Goal: Transaction & Acquisition: Book appointment/travel/reservation

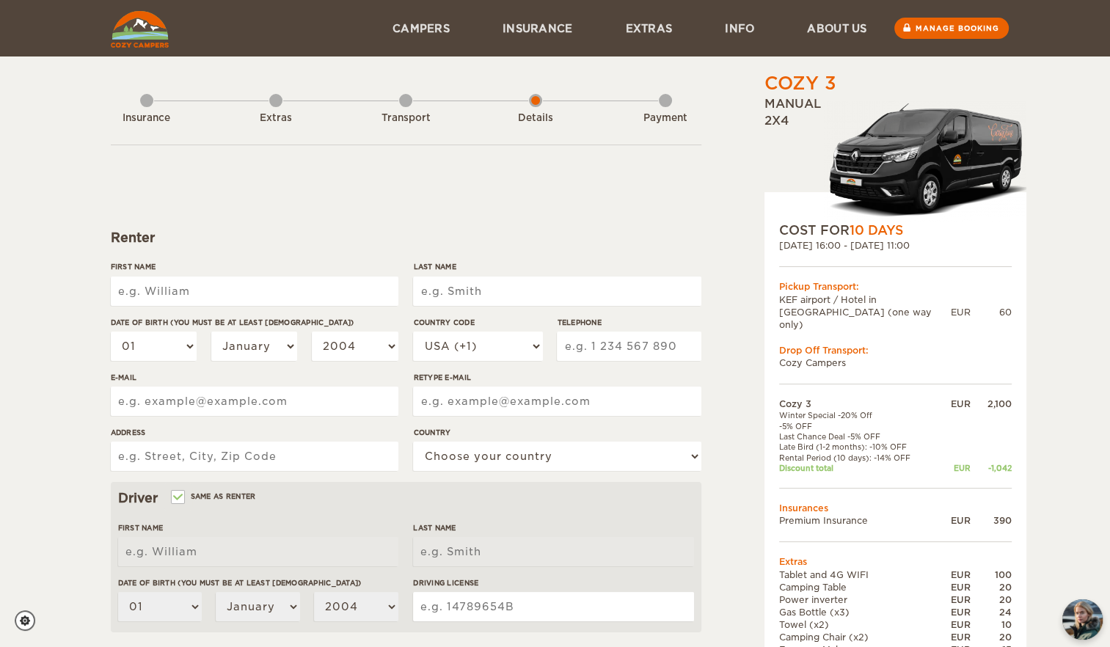
click at [229, 284] on input "First Name" at bounding box center [255, 291] width 288 height 29
type input "Mireille"
type input "Roussy"
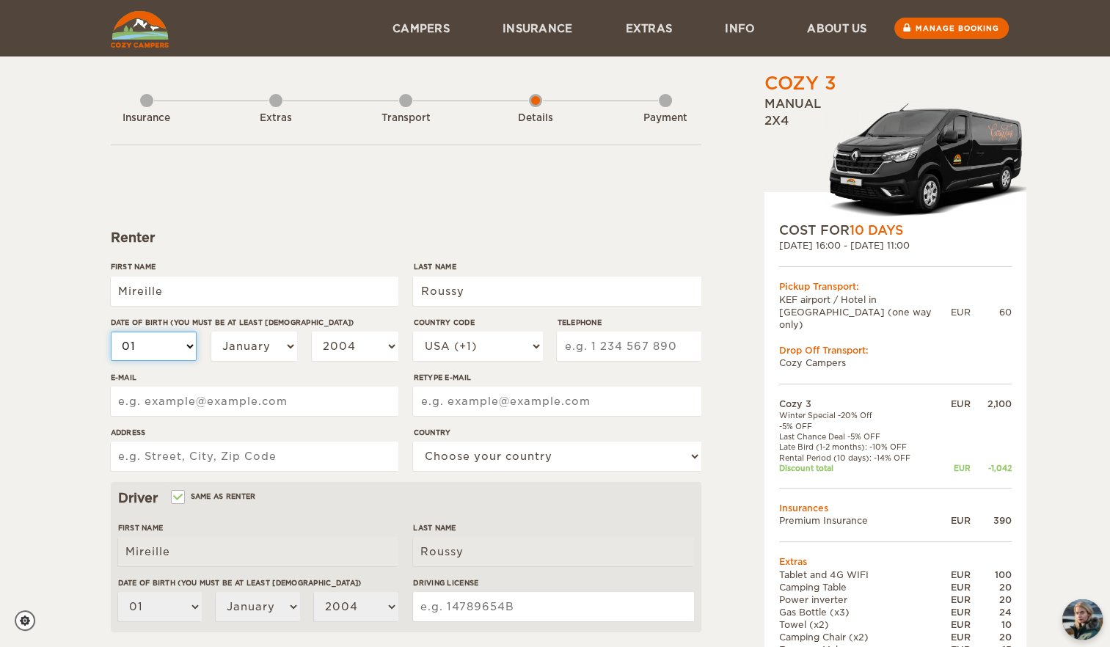
click at [178, 340] on select "01 02 03 04 05 06 07 08 09 10 11 12 13 14 15 16 17 18 19 20 21 22 23 24 25 26 2…" at bounding box center [154, 346] width 87 height 29
select select "31"
click at [111, 332] on select "01 02 03 04 05 06 07 08 09 10 11 12 13 14 15 16 17 18 19 20 21 22 23 24 25 26 2…" at bounding box center [154, 346] width 87 height 29
select select "31"
click at [233, 334] on select "January February March April May June July August September October November De…" at bounding box center [254, 346] width 87 height 29
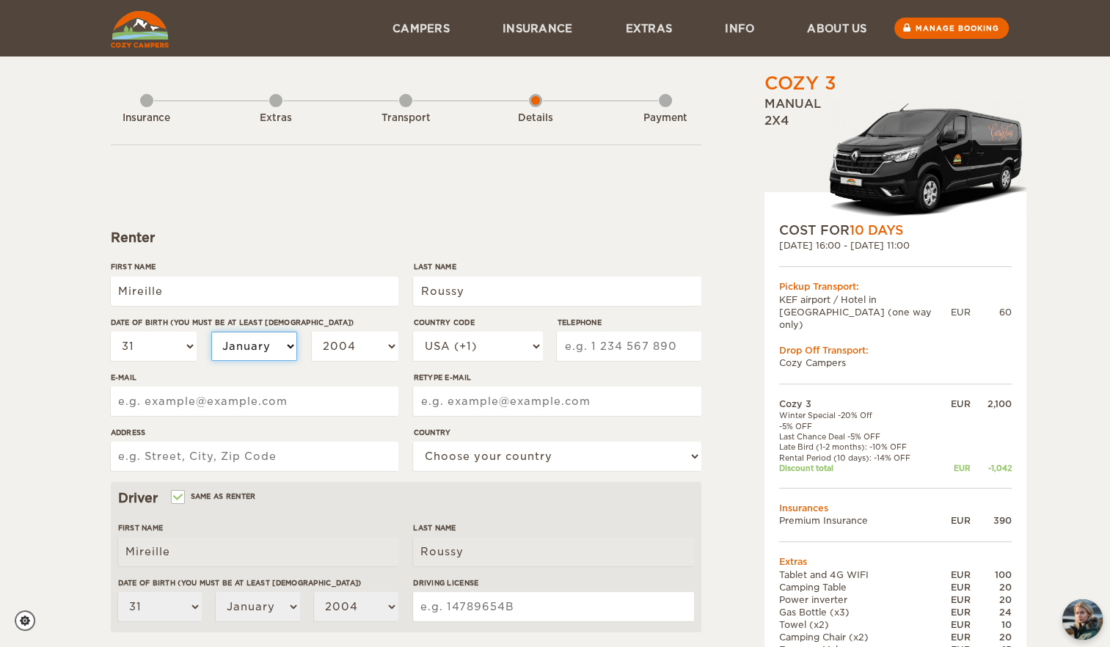
select select "05"
click at [211, 332] on select "January February March April May June July August September October November De…" at bounding box center [254, 346] width 87 height 29
select select "05"
click at [351, 342] on select "2004 2003 2002 2001 2000 1999 1998 1997 1996 1995 1994 1993 1992 1991 1990 1989…" at bounding box center [355, 346] width 87 height 29
select select "1989"
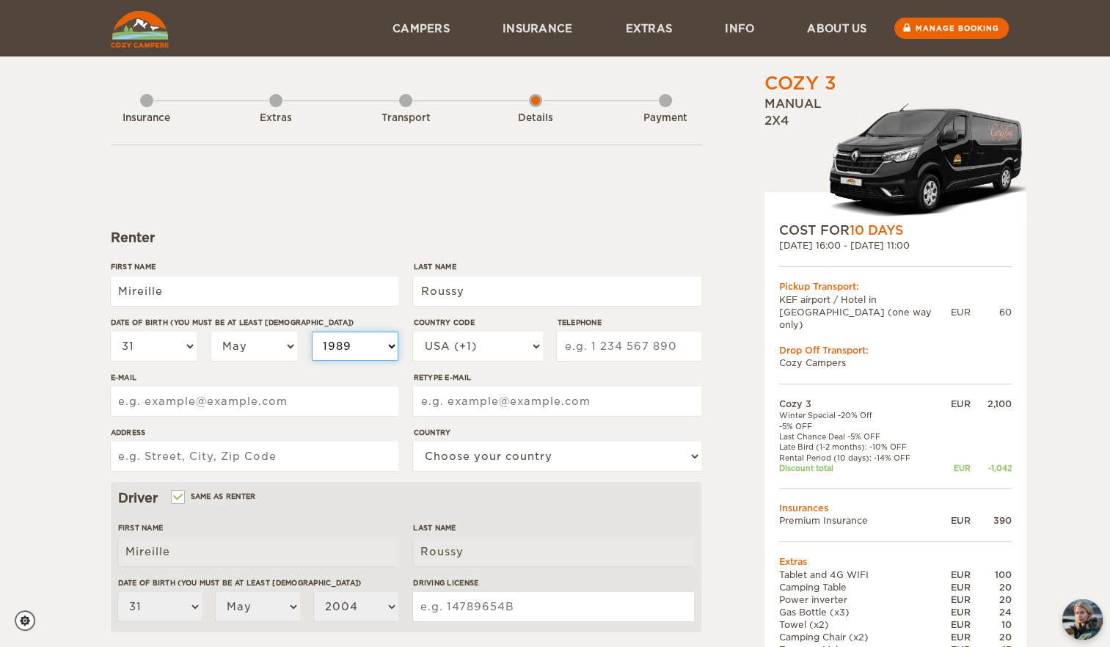
click at [312, 332] on select "2004 2003 2002 2001 2000 1999 1998 1997 1996 1995 1994 1993 1992 1991 1990 1989…" at bounding box center [355, 346] width 87 height 29
select select "1989"
click at [471, 349] on select "USA (+1) [GEOGRAPHIC_DATA] (+44) [GEOGRAPHIC_DATA] (+49) [GEOGRAPHIC_DATA] (+21…" at bounding box center [477, 346] width 129 height 29
click at [498, 354] on select "USA (+1) [GEOGRAPHIC_DATA] (+44) [GEOGRAPHIC_DATA] (+49) [GEOGRAPHIC_DATA] (+21…" at bounding box center [477, 346] width 129 height 29
click at [499, 354] on select "USA (+1) [GEOGRAPHIC_DATA] (+44) [GEOGRAPHIC_DATA] (+49) [GEOGRAPHIC_DATA] (+21…" at bounding box center [477, 346] width 129 height 29
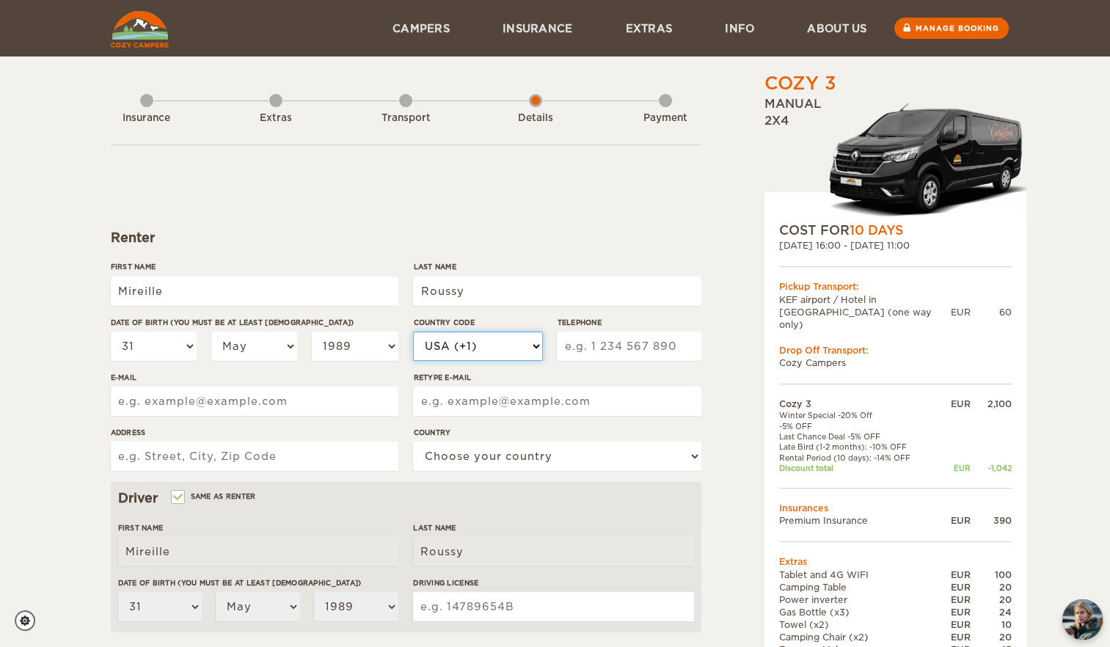
select select "41"
click at [413, 332] on select "USA (+1) [GEOGRAPHIC_DATA] (+44) [GEOGRAPHIC_DATA] (+49) [GEOGRAPHIC_DATA] (+21…" at bounding box center [477, 346] width 129 height 29
click at [601, 348] on input "Telephone" at bounding box center [629, 346] width 144 height 29
click at [694, 342] on input "795758967" at bounding box center [629, 346] width 144 height 29
type input "795758967"
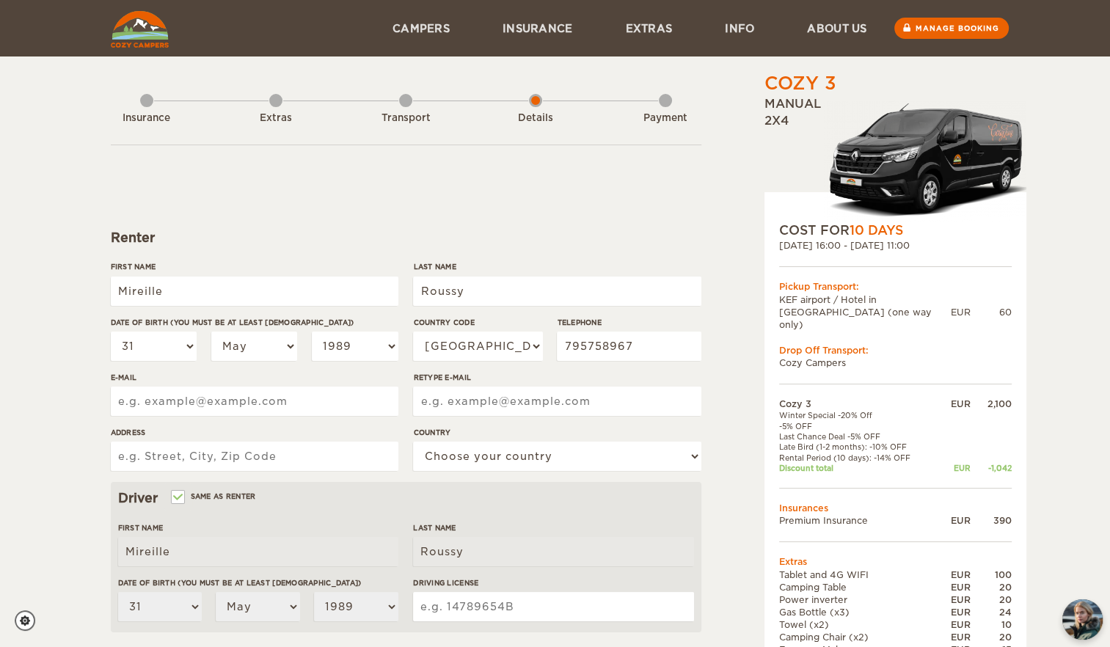
click at [735, 339] on div "Cozy 3 Expand Collapse Total 2,057 EUR Manual 2x4 COST FOR 10 Days [DATE] 16:00…" at bounding box center [858, 505] width 284 height 868
click at [565, 212] on form "Renter First Name [PERSON_NAME] Last Name Roussy Date of birth (You must be at …" at bounding box center [406, 530] width 590 height 772
